Goal: Task Accomplishment & Management: Manage account settings

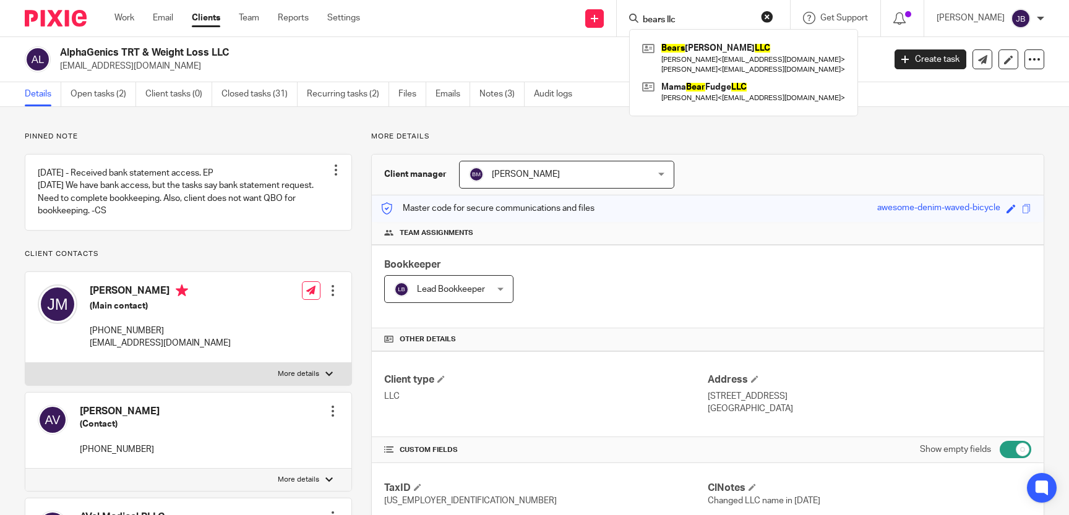
scroll to position [170, 0]
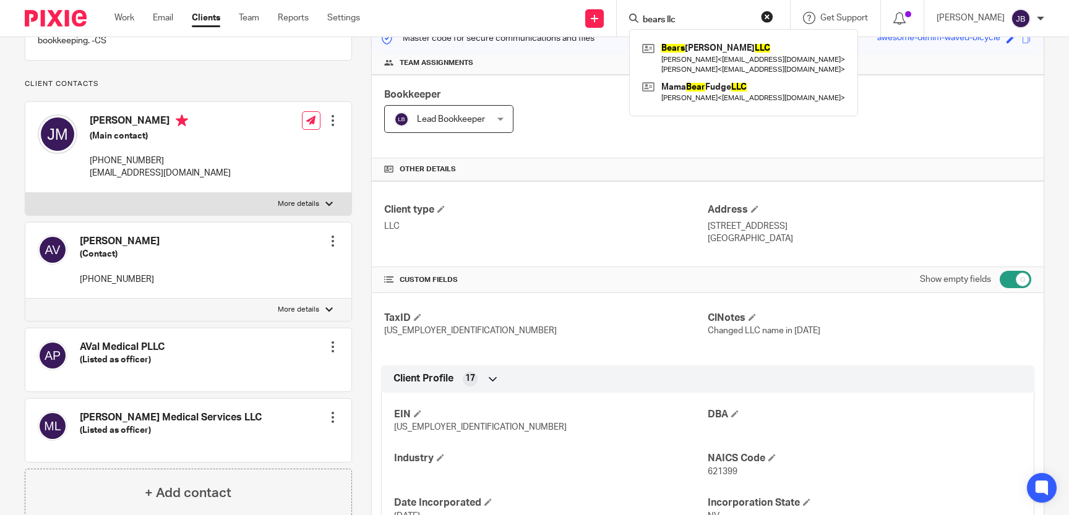
drag, startPoint x: 718, startPoint y: 15, endPoint x: 583, endPoint y: 26, distance: 135.8
click at [641, 20] on input "bears llc" at bounding box center [696, 20] width 111 height 11
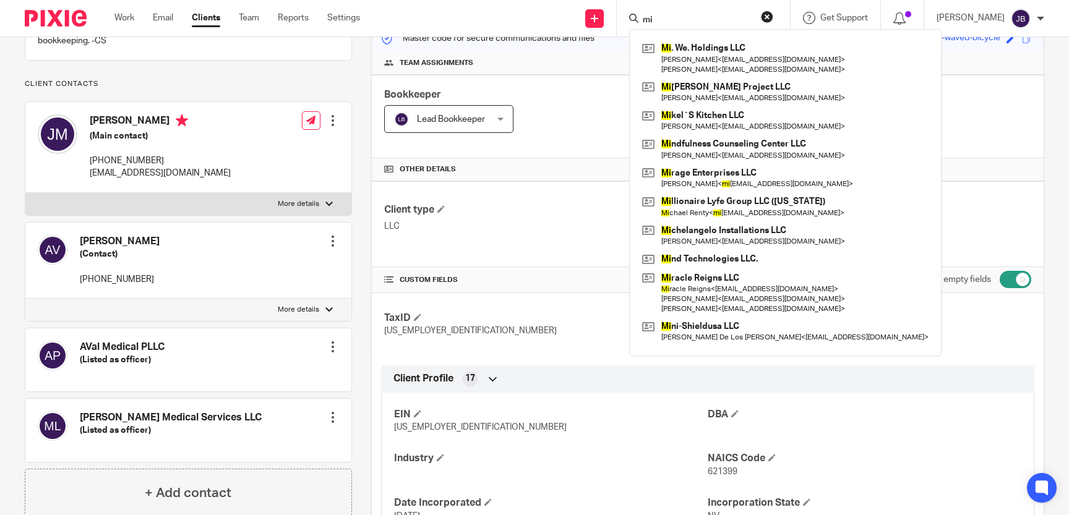
type input "m"
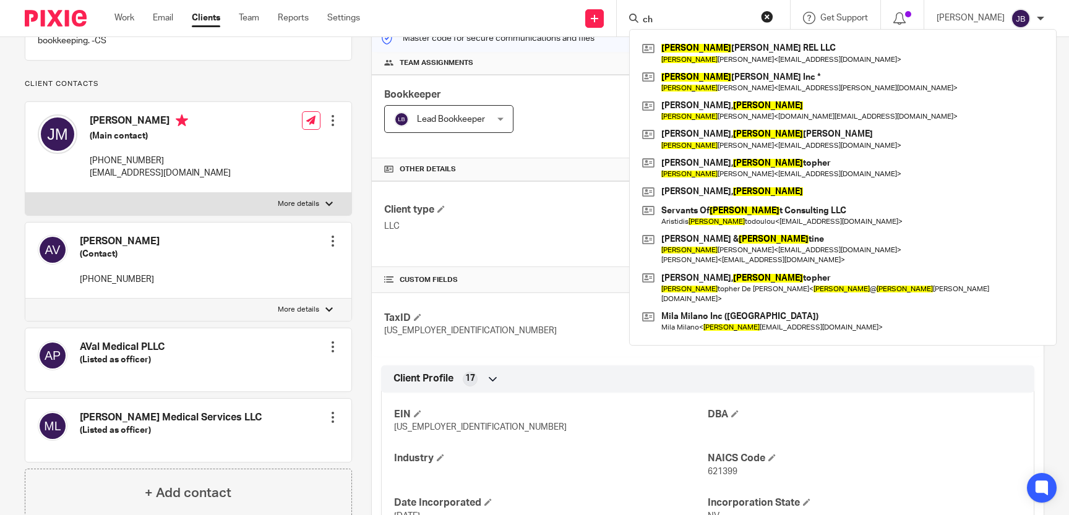
type input "c"
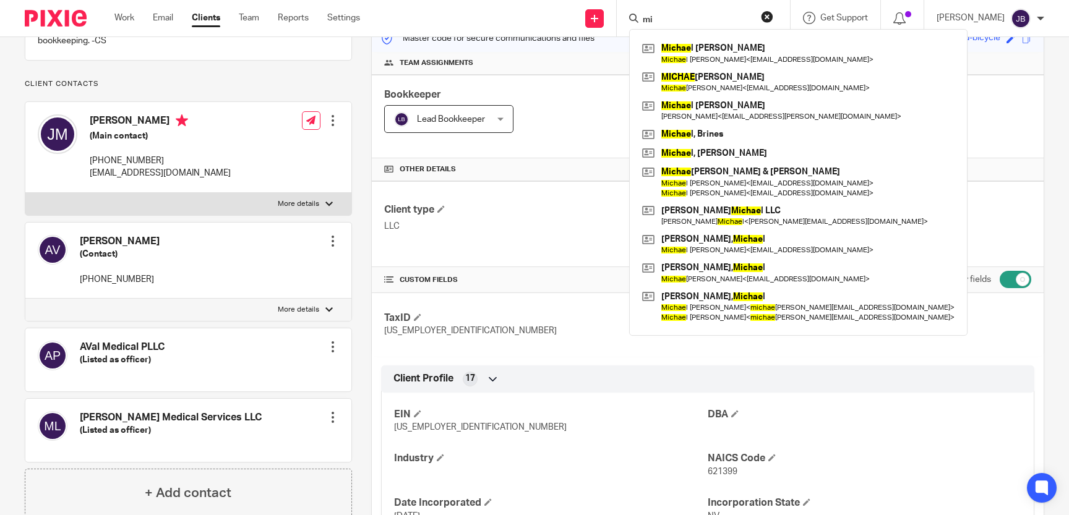
type input "m"
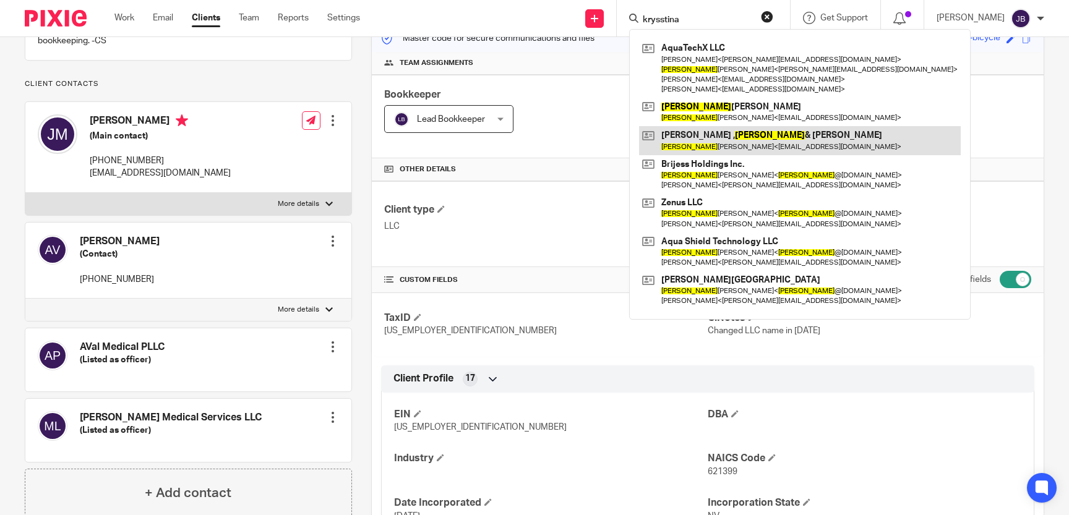
type input "krysstina"
click at [800, 145] on link at bounding box center [800, 140] width 322 height 28
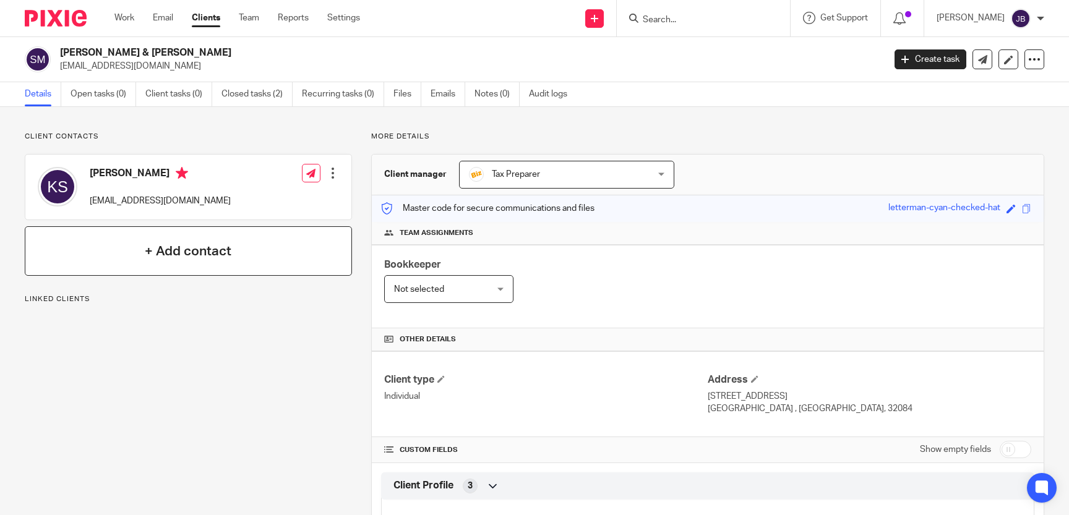
click at [228, 255] on h4 "+ Add contact" at bounding box center [188, 251] width 87 height 19
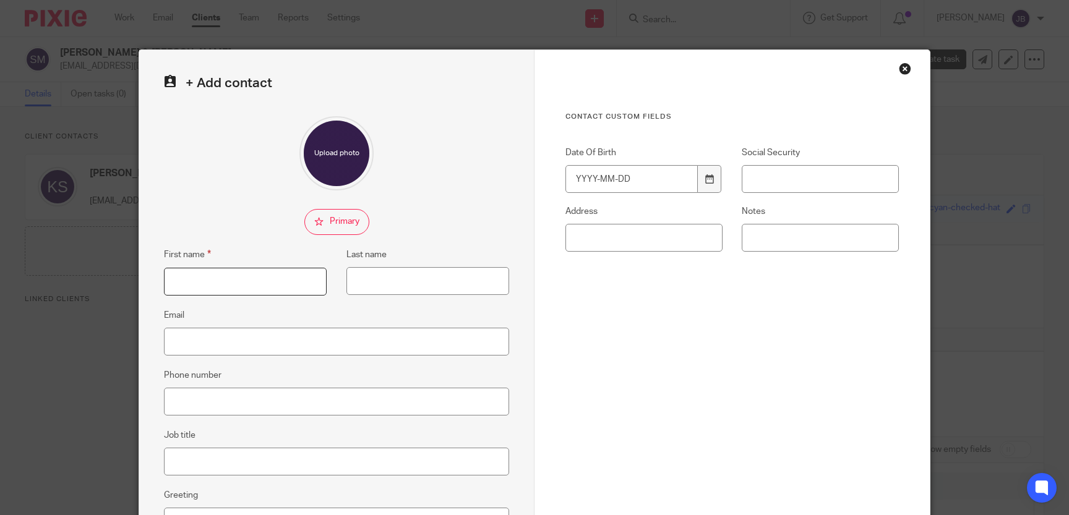
click at [218, 278] on input "First name" at bounding box center [245, 282] width 163 height 28
type input "Michael"
type input "Messina"
click at [215, 351] on input "Email" at bounding box center [336, 342] width 345 height 28
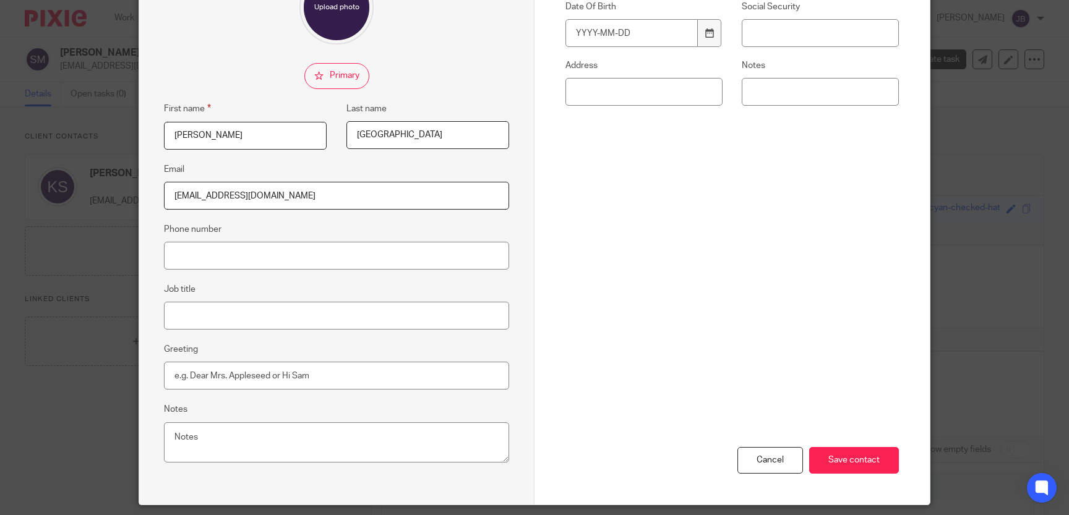
scroll to position [170, 0]
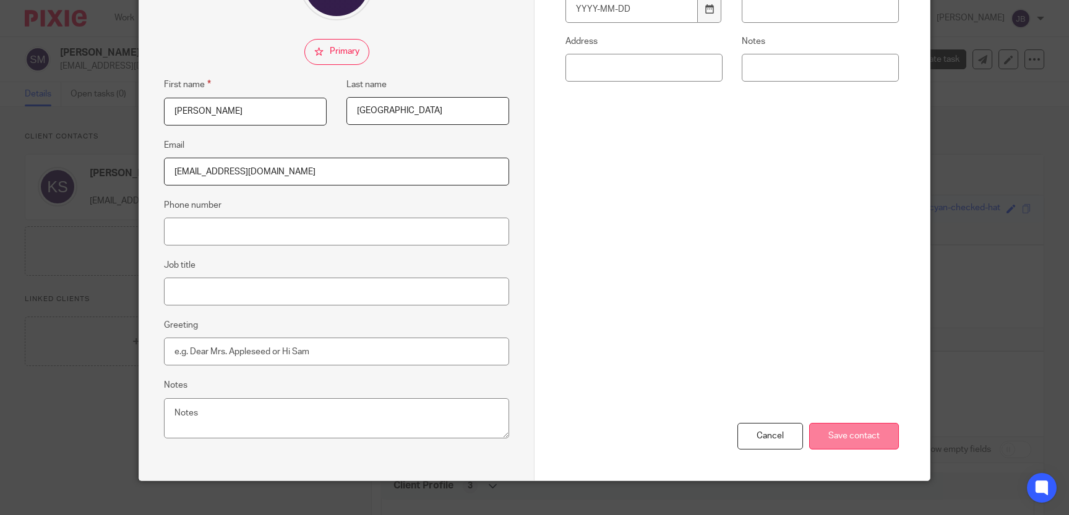
type input "mmess1986@yahoo.com"
click at [871, 427] on input "Save contact" at bounding box center [854, 436] width 90 height 27
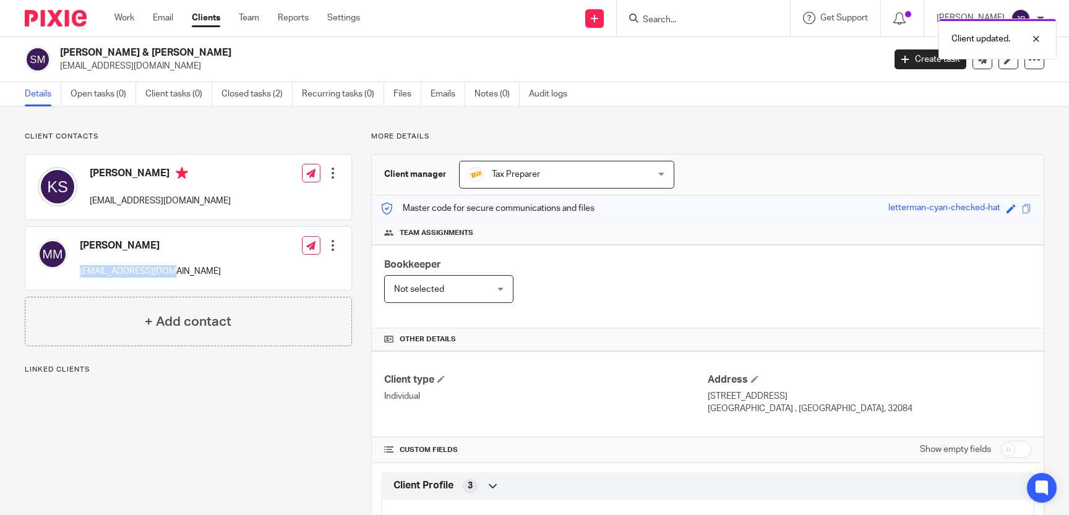
drag, startPoint x: 183, startPoint y: 275, endPoint x: 80, endPoint y: 273, distance: 103.3
click at [80, 273] on div "Michael Messina mmess1986@yahoo.com Edit contact Create client from contact Exp…" at bounding box center [188, 258] width 326 height 63
copy p "[EMAIL_ADDRESS][DOMAIN_NAME]"
click at [331, 179] on div at bounding box center [332, 173] width 12 height 12
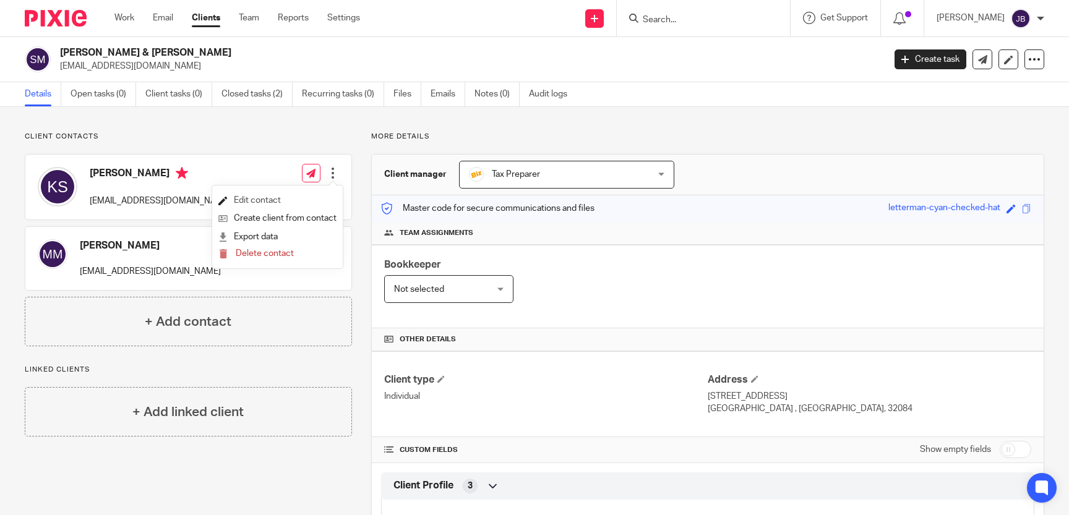
click at [283, 203] on link "Edit contact" at bounding box center [277, 201] width 118 height 18
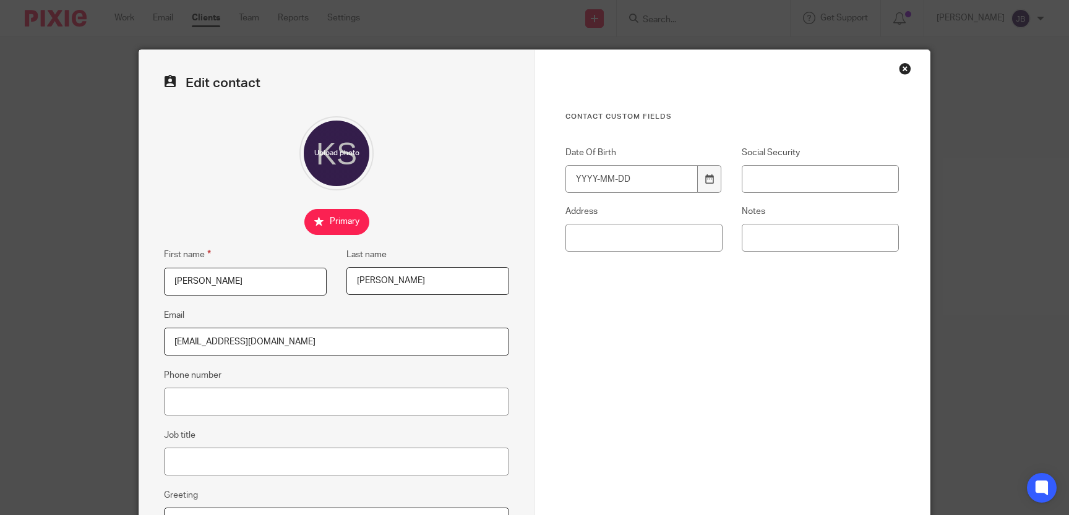
drag, startPoint x: 299, startPoint y: 342, endPoint x: 13, endPoint y: 365, distance: 287.3
click at [13, 366] on div "Edit contact First name [PERSON_NAME] Last name [PERSON_NAME] Email [EMAIL_ADDR…" at bounding box center [534, 257] width 1069 height 515
drag, startPoint x: 297, startPoint y: 343, endPoint x: 127, endPoint y: 346, distance: 170.7
click at [164, 346] on input "[EMAIL_ADDRESS][DOMAIN_NAME]" at bounding box center [336, 342] width 345 height 28
paste input "[EMAIL_ADDRESS][DOMAIN_NAME]"
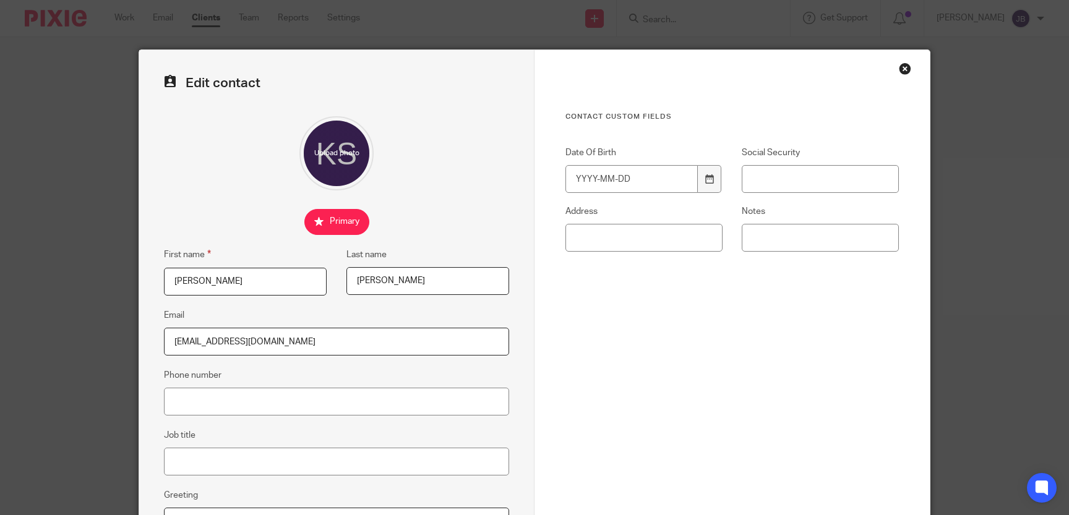
scroll to position [184, 0]
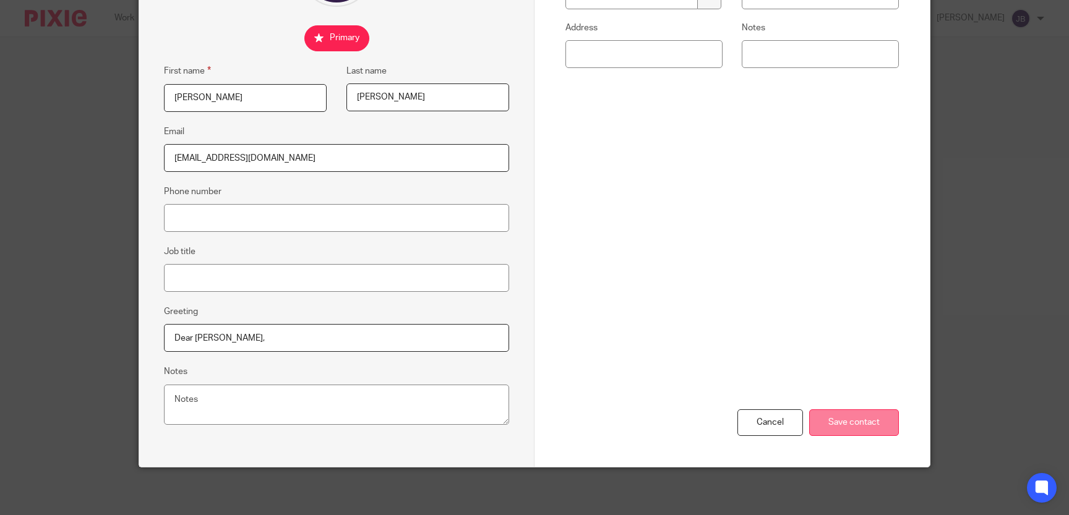
type input "[EMAIL_ADDRESS][DOMAIN_NAME]"
click at [858, 422] on input "Save contact" at bounding box center [854, 422] width 90 height 27
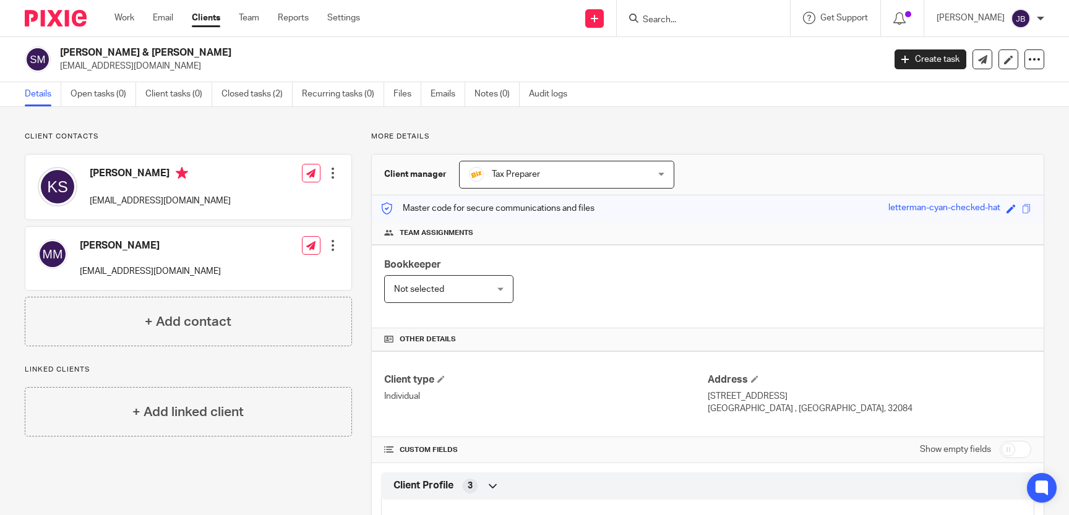
click at [746, 11] on form at bounding box center [707, 18] width 132 height 15
click at [714, 11] on form at bounding box center [707, 18] width 132 height 15
click at [711, 19] on input "Search" at bounding box center [696, 20] width 111 height 11
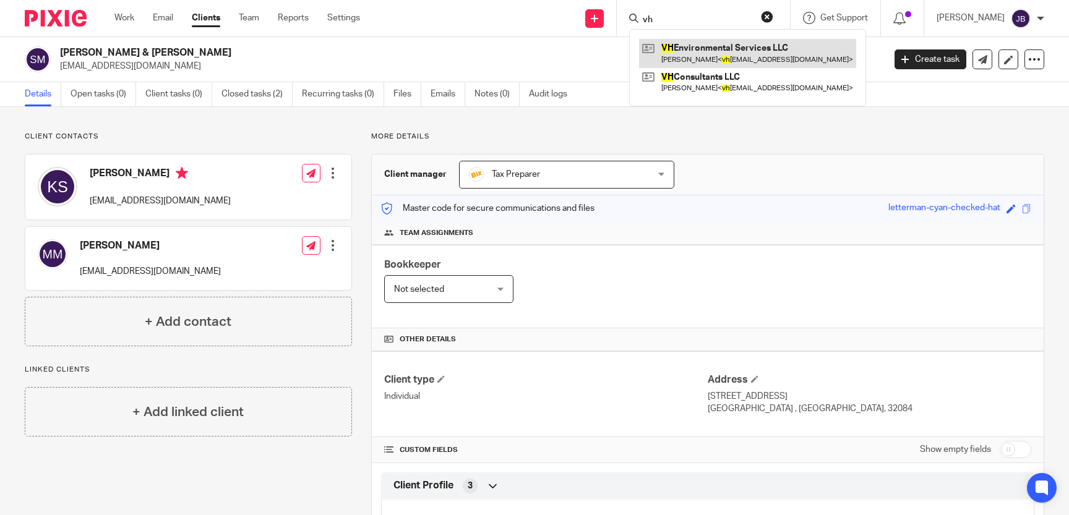
type input "vh"
click at [709, 54] on link at bounding box center [747, 53] width 217 height 28
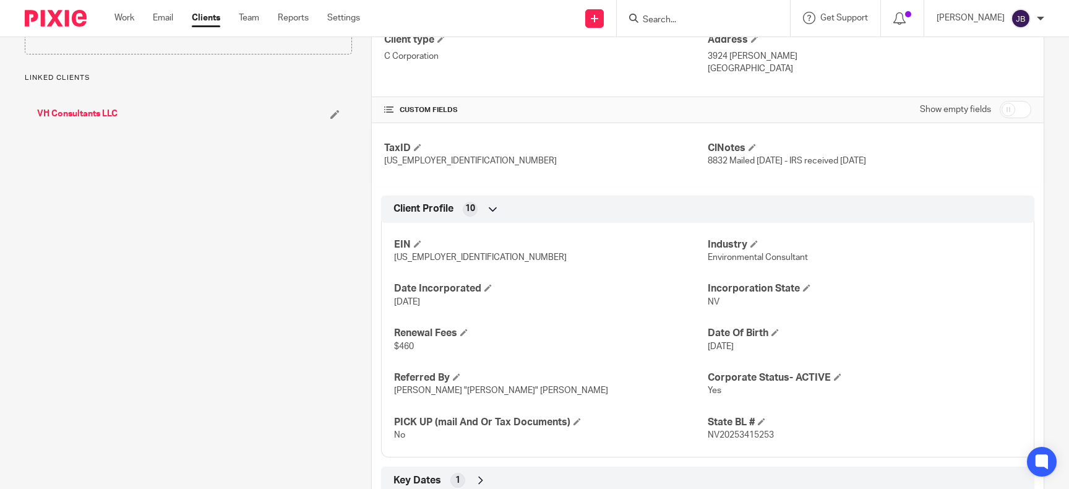
scroll to position [452, 0]
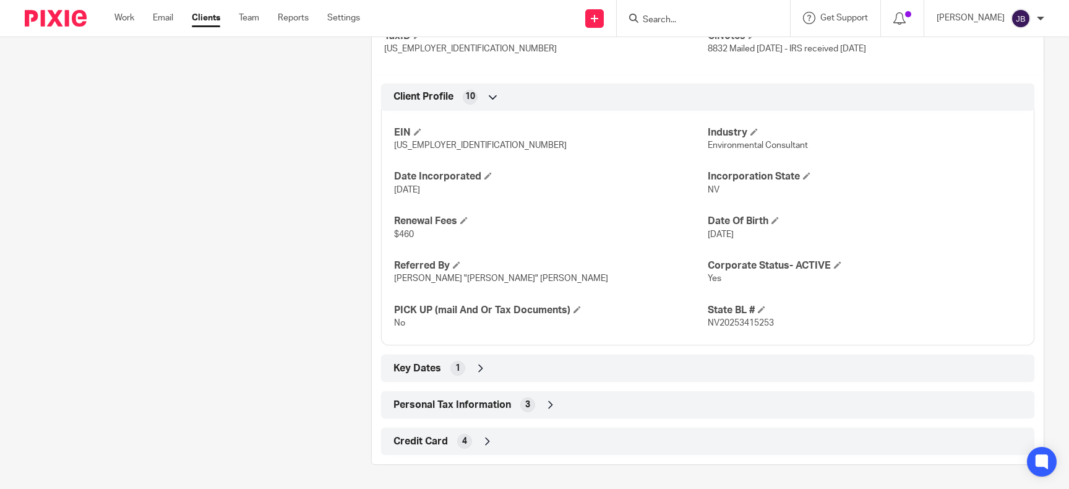
click at [531, 337] on div "Key Dates 1" at bounding box center [707, 367] width 634 height 21
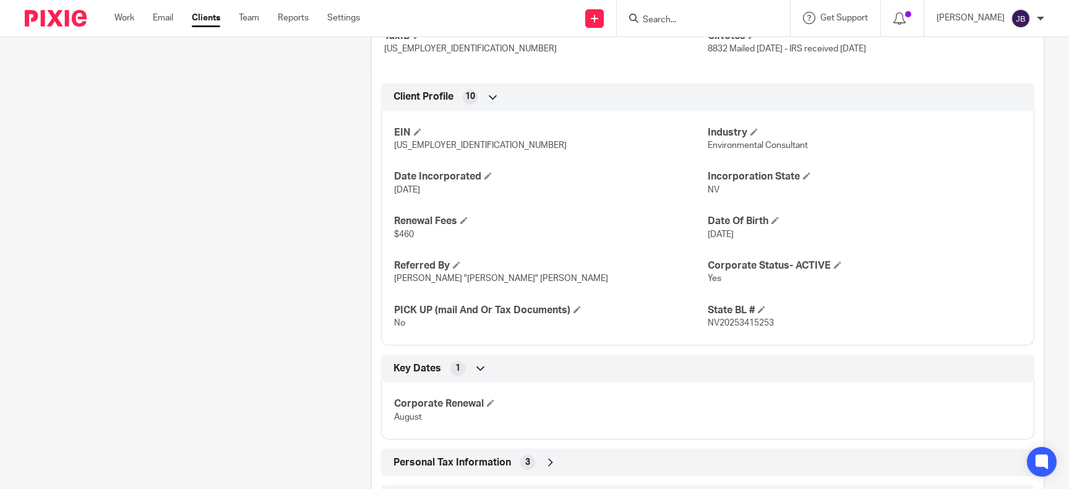
scroll to position [225, 0]
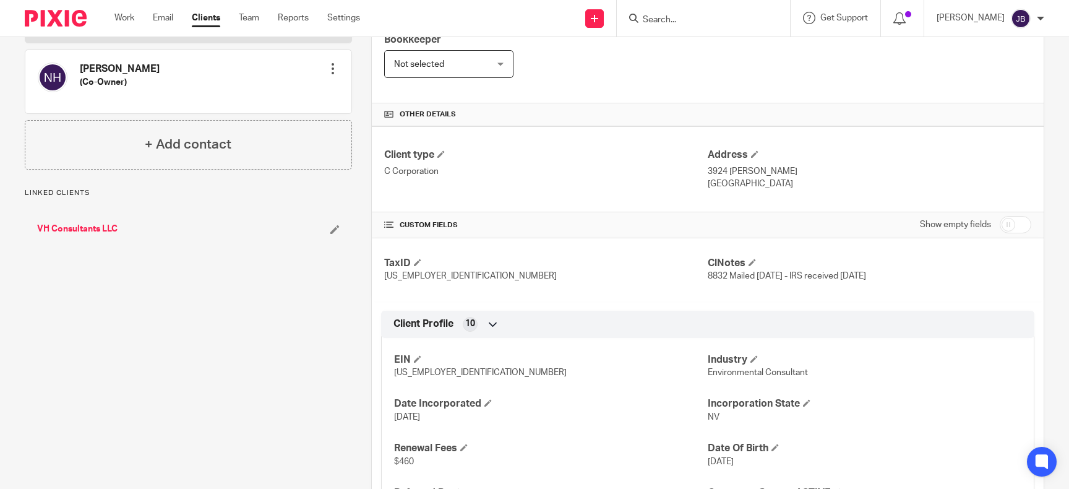
click at [101, 229] on link "VH Consultants LLC" at bounding box center [77, 229] width 80 height 12
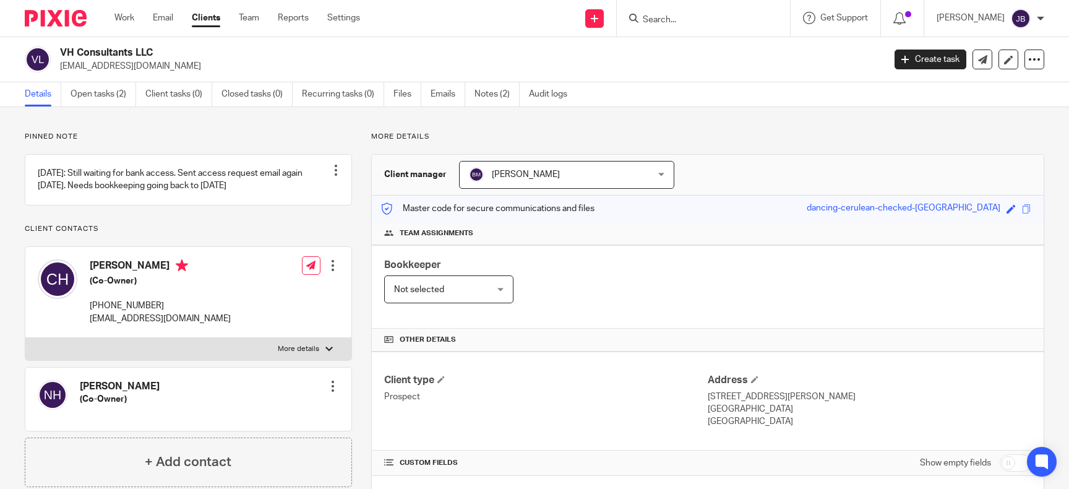
scroll to position [511, 0]
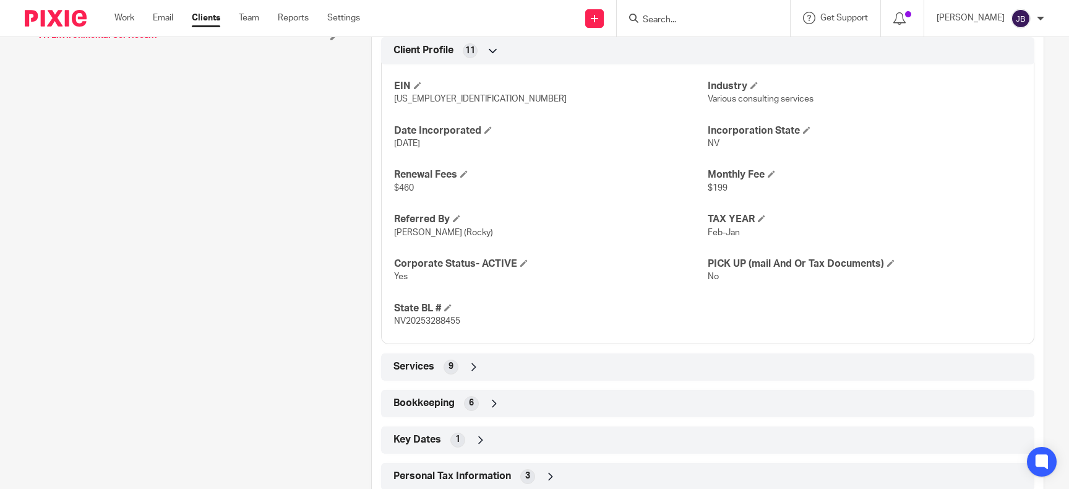
click at [528, 399] on div "Bookkeeping 6" at bounding box center [707, 403] width 634 height 21
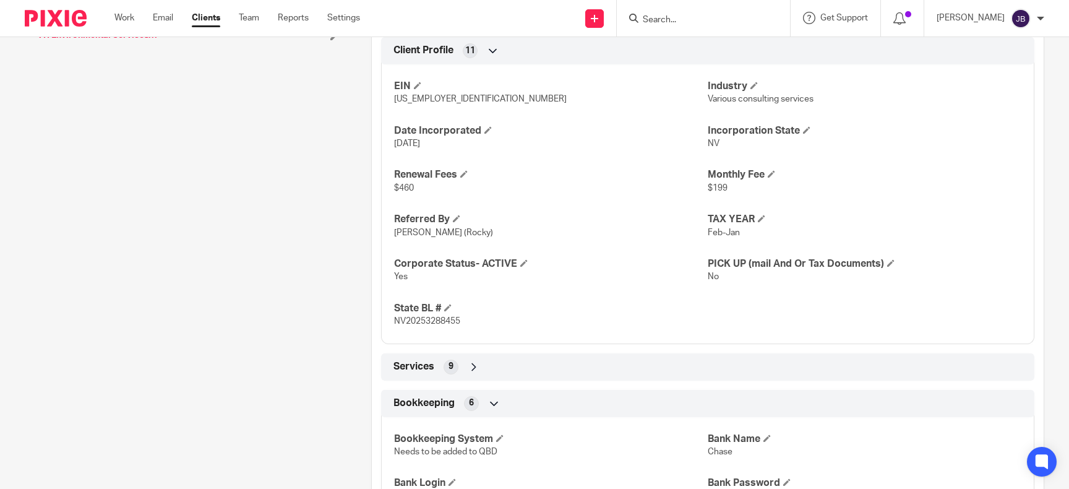
scroll to position [738, 0]
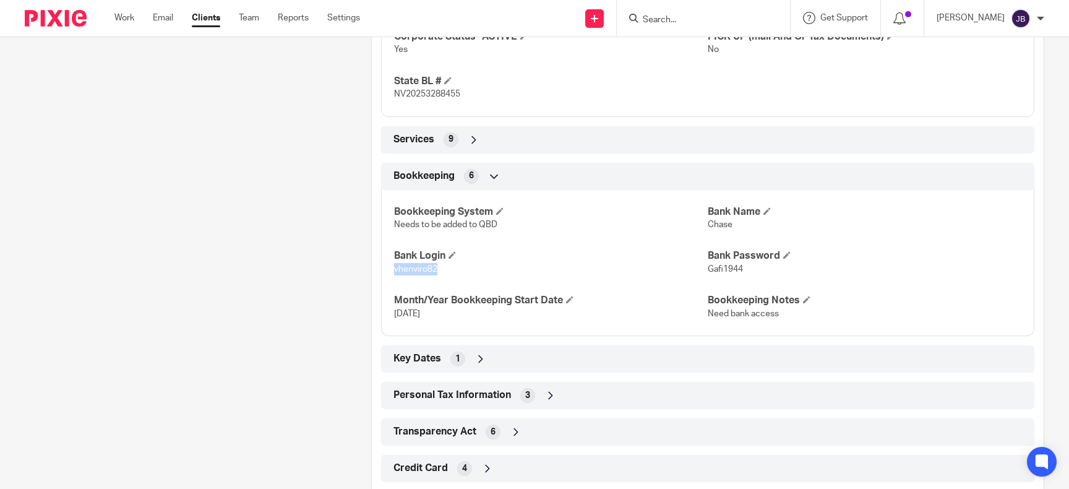
drag, startPoint x: 437, startPoint y: 271, endPoint x: 380, endPoint y: 278, distance: 57.8
click at [381, 278] on div "Bookkeeping 6 Bookkeeping System Needs to be added to QBD Bank Name Chase Bank …" at bounding box center [707, 249] width 653 height 173
copy span "vhenviro82"
click at [785, 254] on span at bounding box center [786, 254] width 7 height 7
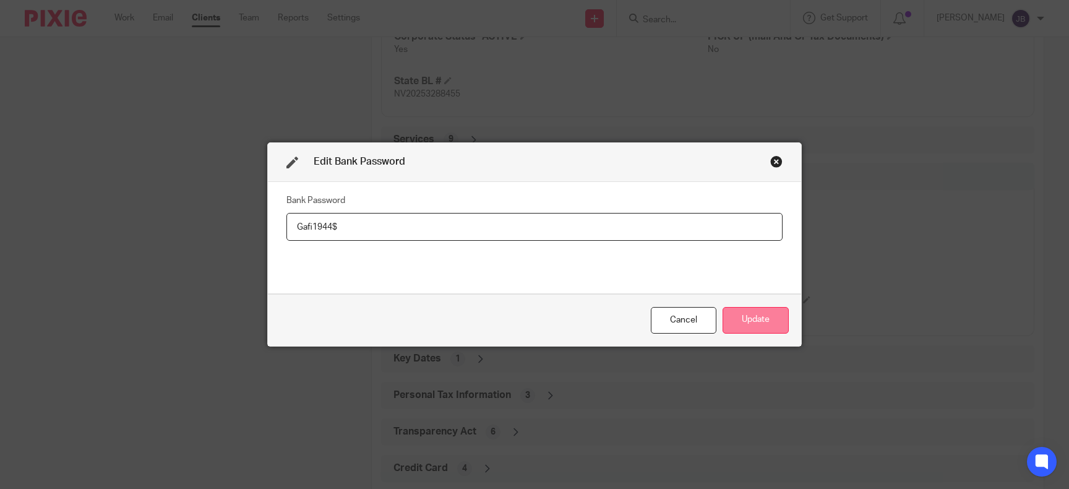
type input "Gafi1944$"
click at [777, 319] on button "Update" at bounding box center [755, 320] width 66 height 27
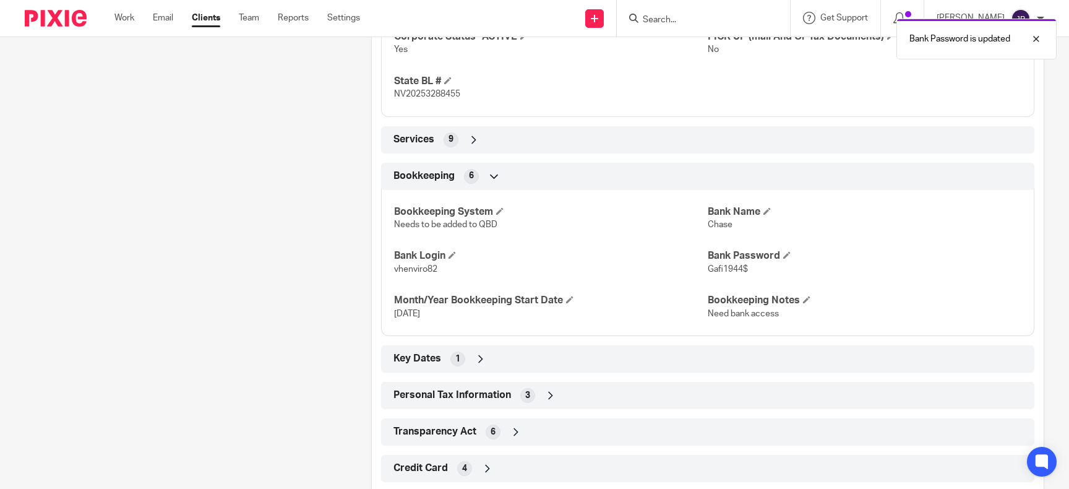
click at [759, 326] on div "Bookkeeping System Needs to be added to QBD Bank Name Chase Bank Login vhenviro…" at bounding box center [707, 258] width 653 height 155
